Goal: Obtain resource: Download file/media

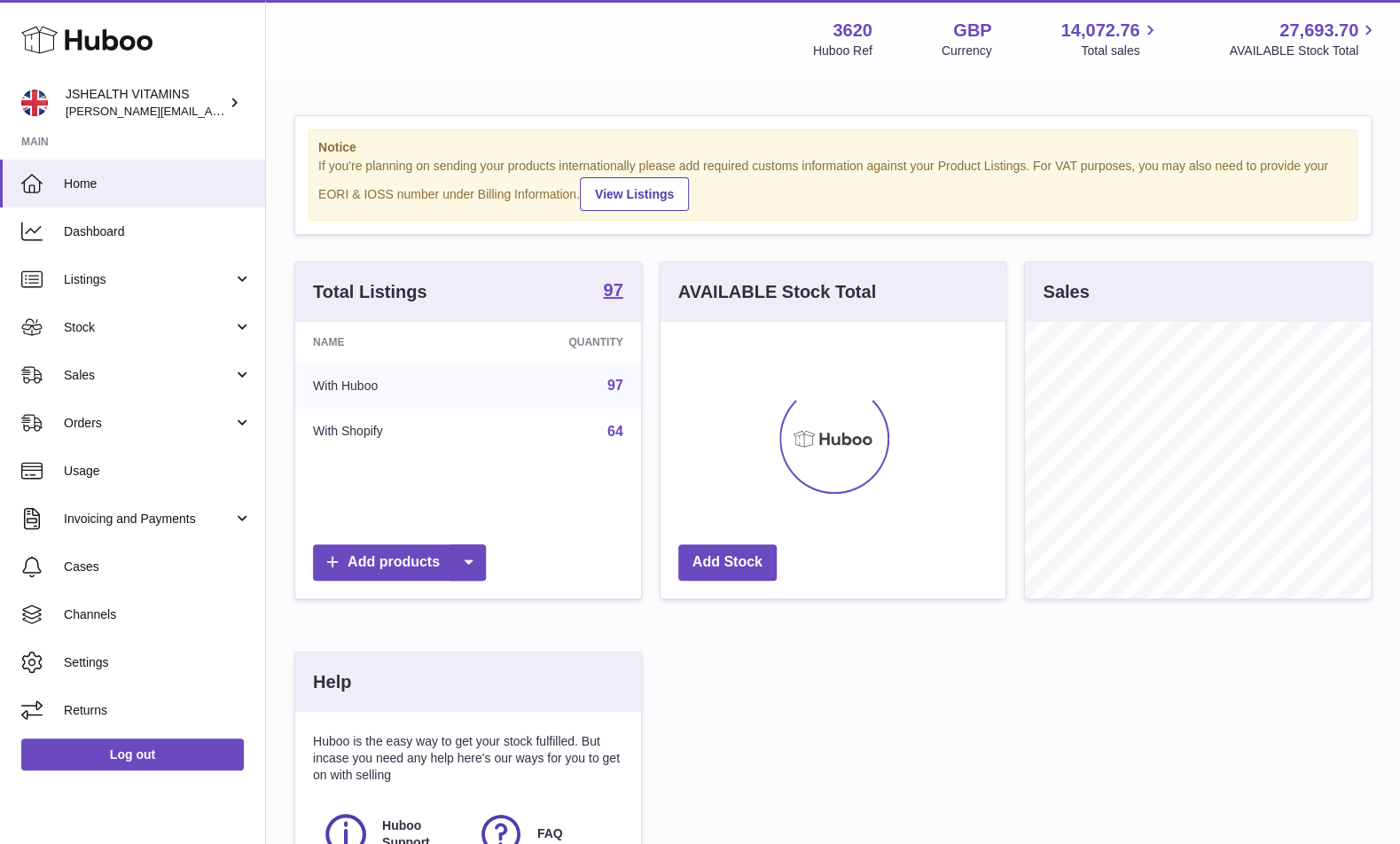
scroll to position [277, 346]
click at [90, 329] on span "Stock" at bounding box center [148, 328] width 170 height 17
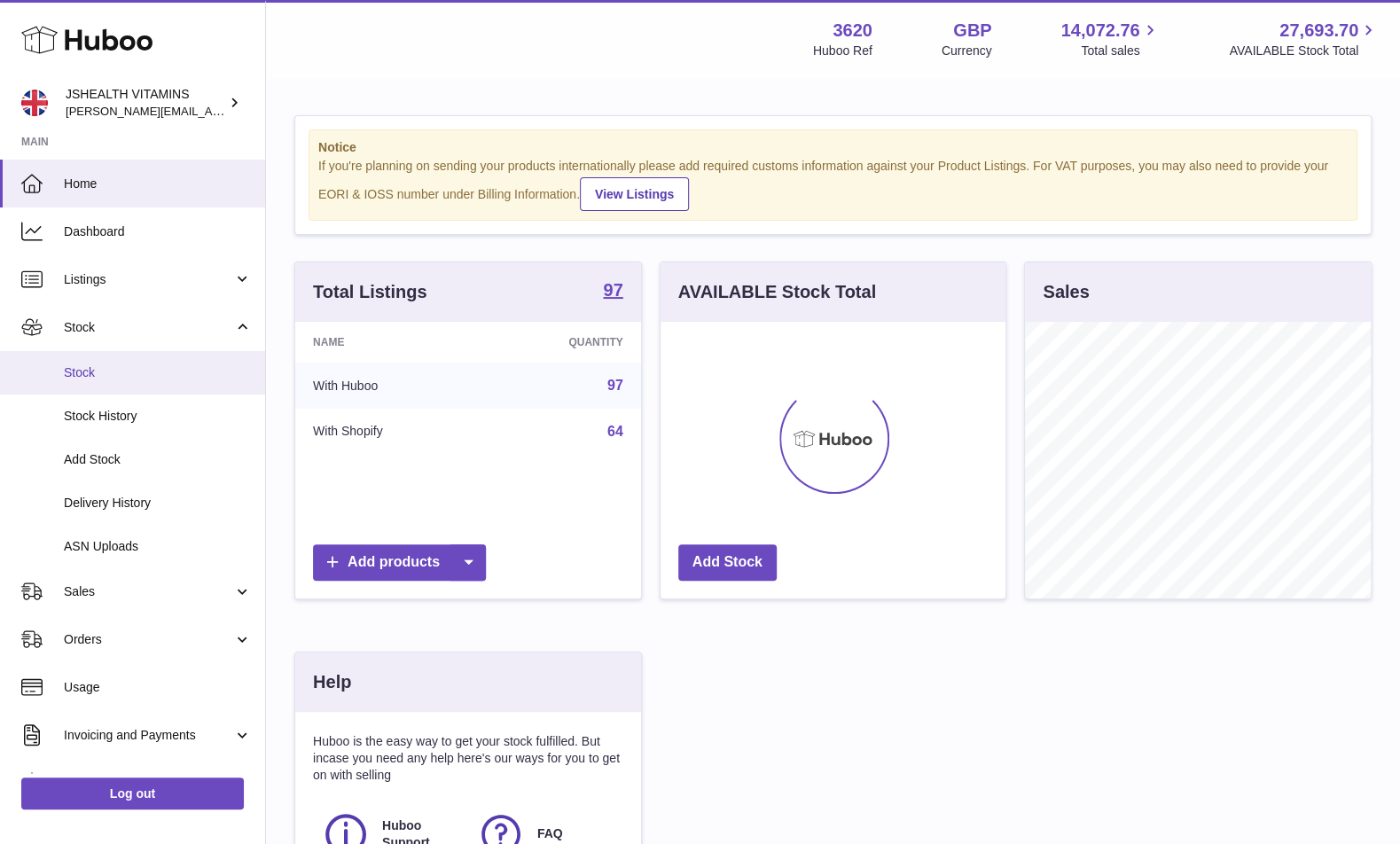
click at [101, 360] on link "Stock" at bounding box center [132, 373] width 265 height 43
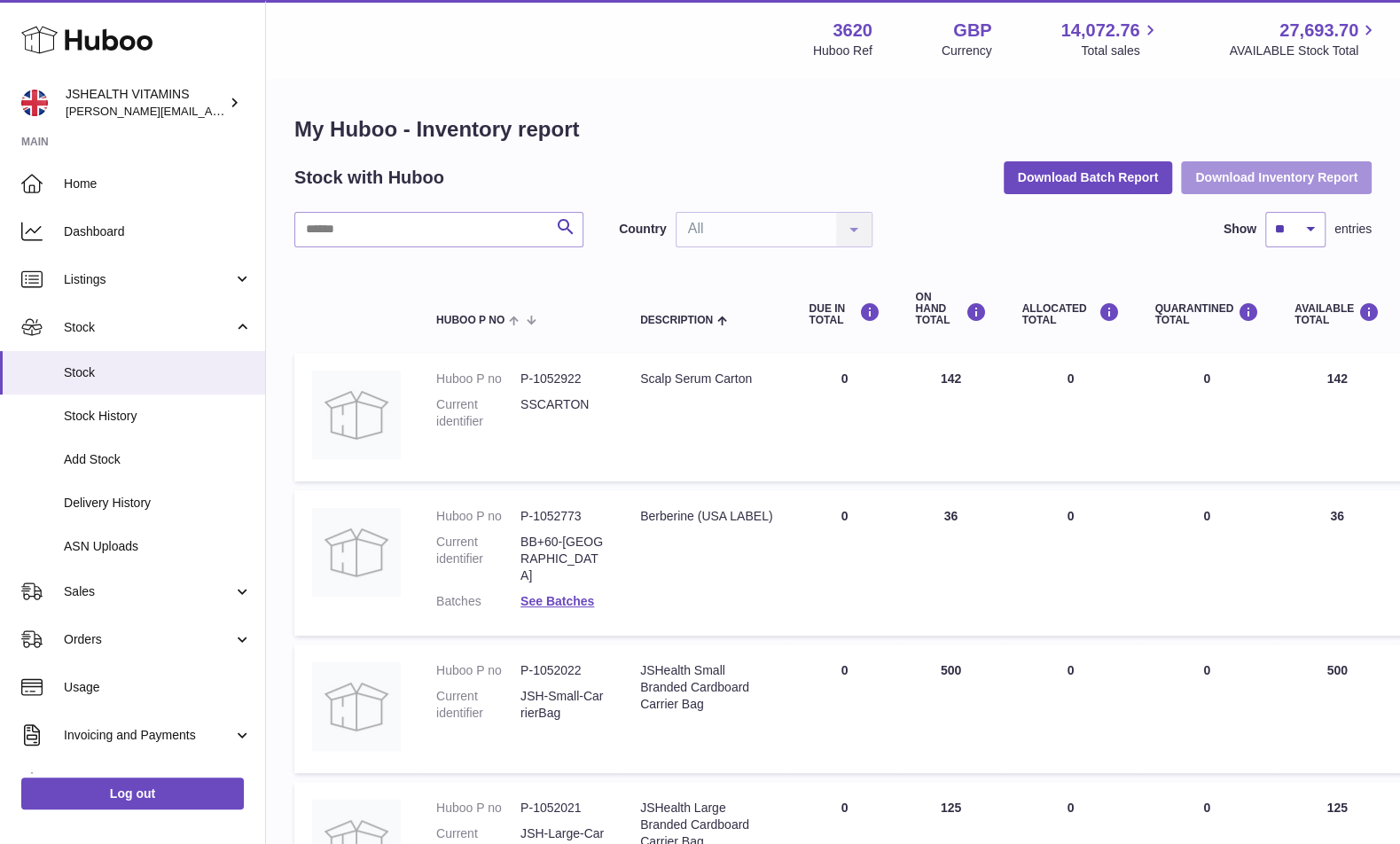
click at [1265, 178] on button "Download Inventory Report" at bounding box center [1276, 178] width 190 height 32
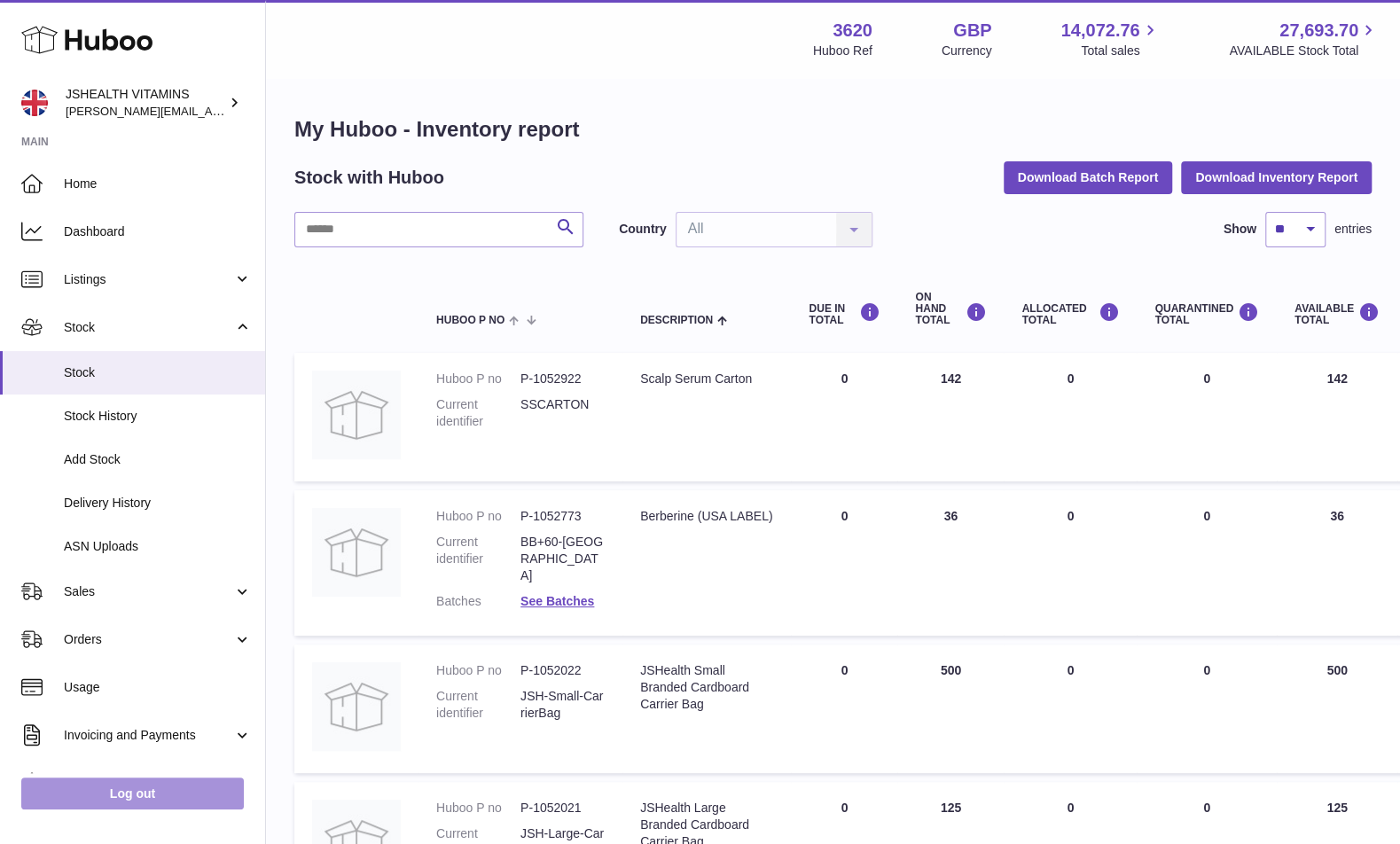
click at [154, 801] on link "Log out" at bounding box center [133, 794] width 223 height 32
